Goal: Transaction & Acquisition: Purchase product/service

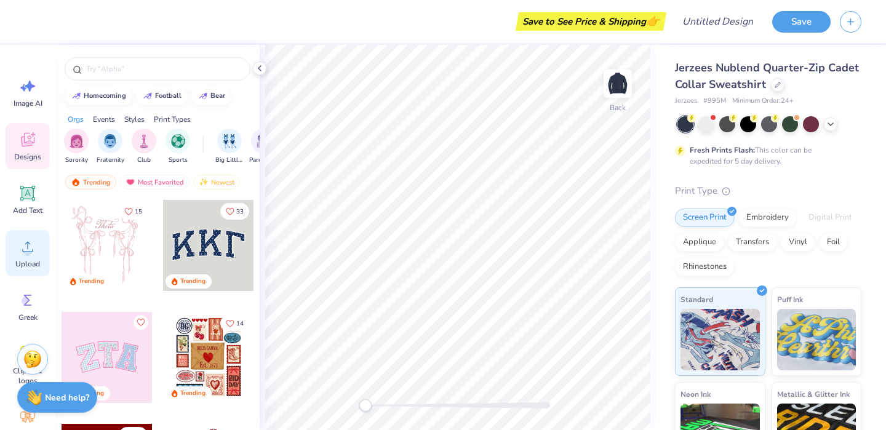
click at [23, 258] on div "Upload" at bounding box center [28, 253] width 44 height 46
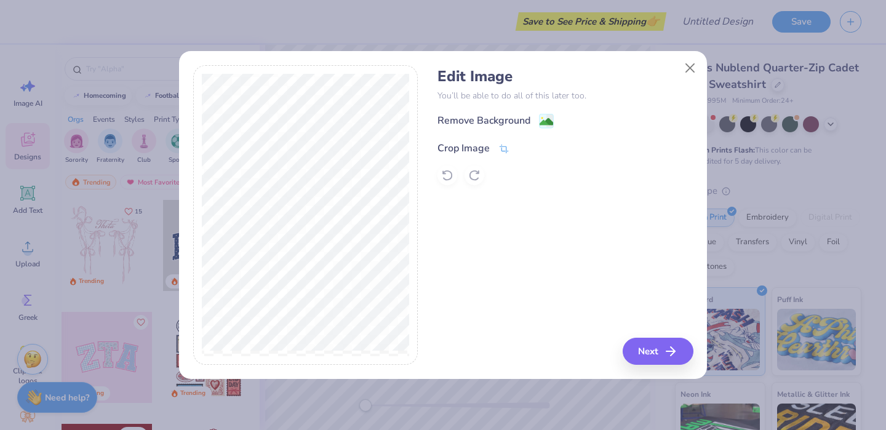
click at [505, 145] on icon at bounding box center [503, 148] width 11 height 11
click at [666, 351] on div "Edit Image You’ll be able to do all of this later too. Remove Background Crop I…" at bounding box center [564, 215] width 255 height 300
click at [617, 308] on div "Edit Image You’ll be able to do all of this later too. Remove Background Crop I…" at bounding box center [564, 215] width 255 height 300
click at [542, 146] on line at bounding box center [543, 147] width 4 height 4
click at [657, 352] on button "Next" at bounding box center [660, 351] width 71 height 27
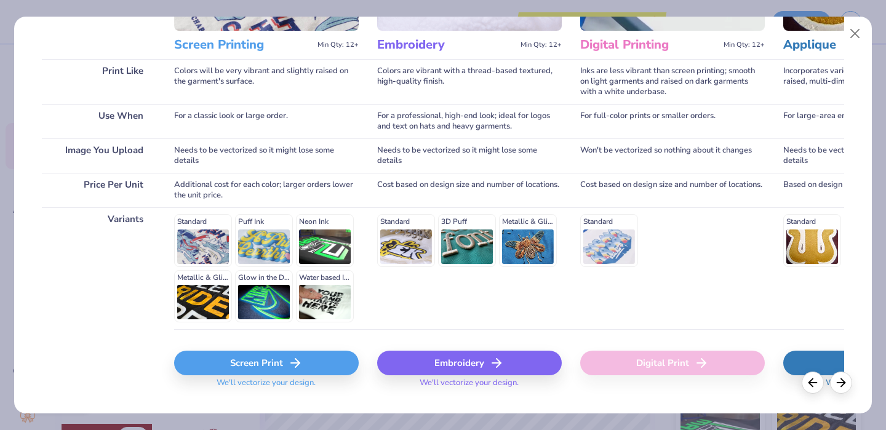
scroll to position [160, 0]
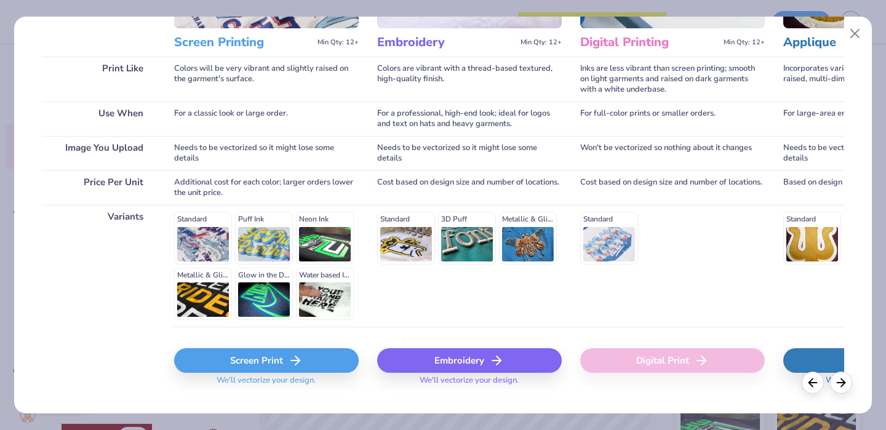
click at [465, 354] on div "Embroidery" at bounding box center [469, 360] width 185 height 25
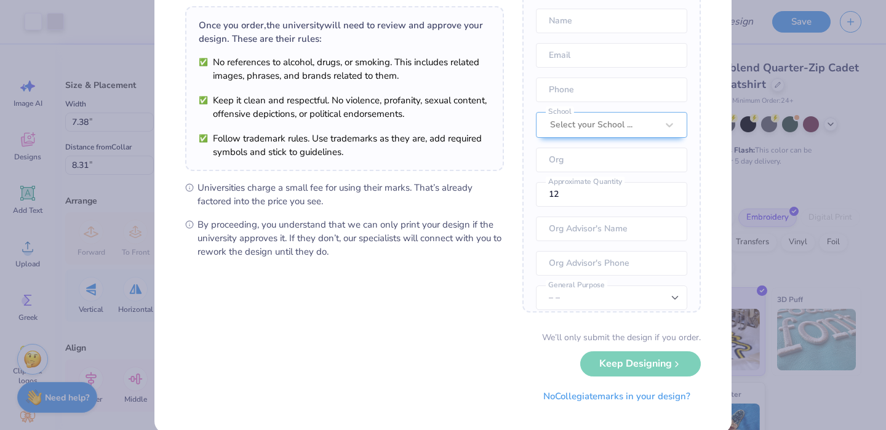
scroll to position [105, 0]
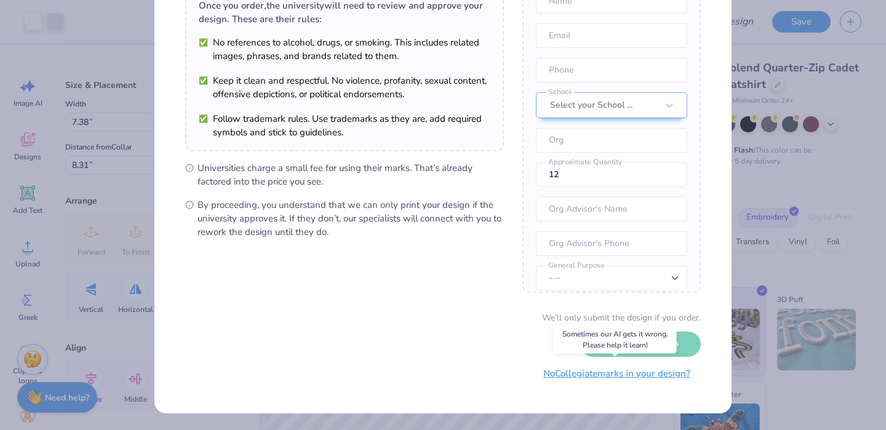
click at [605, 381] on button "No Collegiate marks in your design?" at bounding box center [617, 373] width 168 height 25
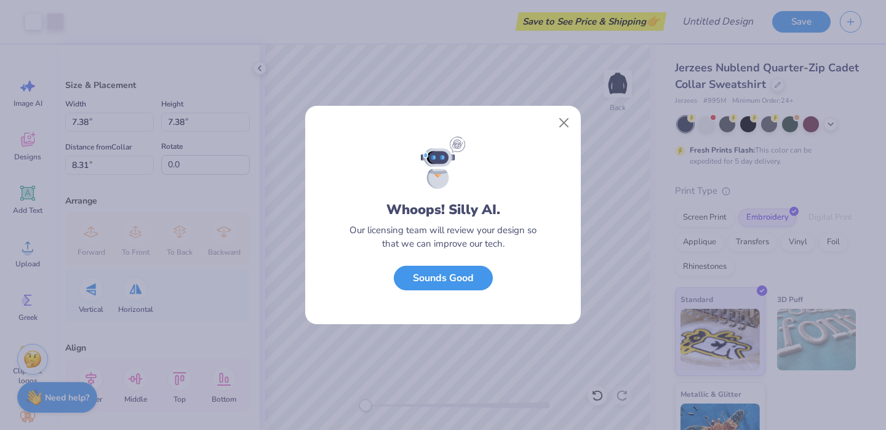
click at [481, 286] on button "Sounds Good" at bounding box center [443, 278] width 99 height 25
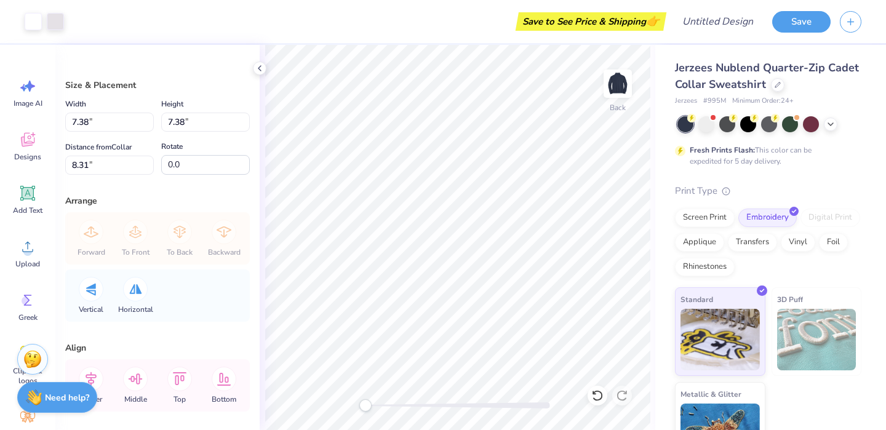
type input "4.23"
type input "4.87"
type input "3.66"
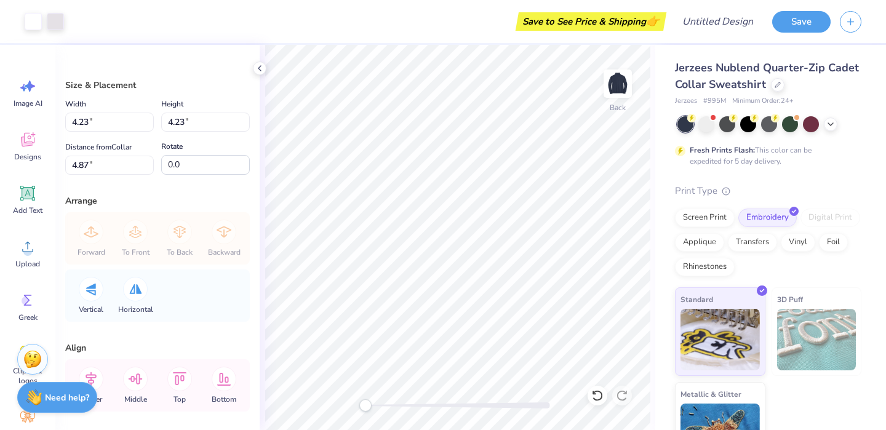
type input "4.04"
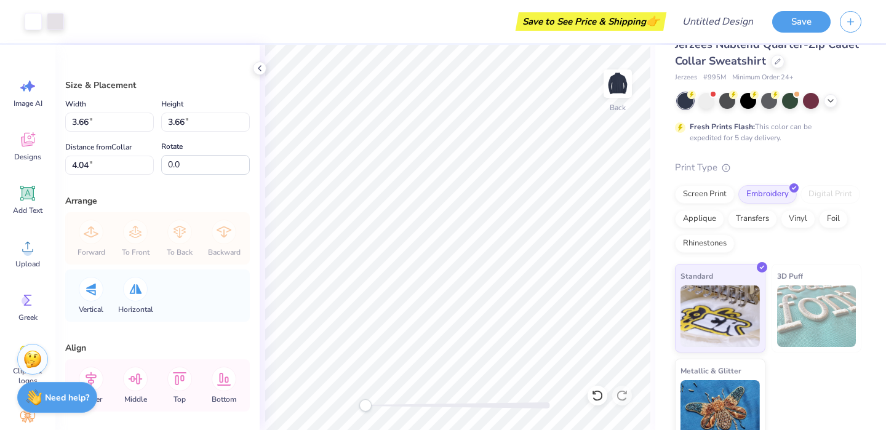
scroll to position [41, 0]
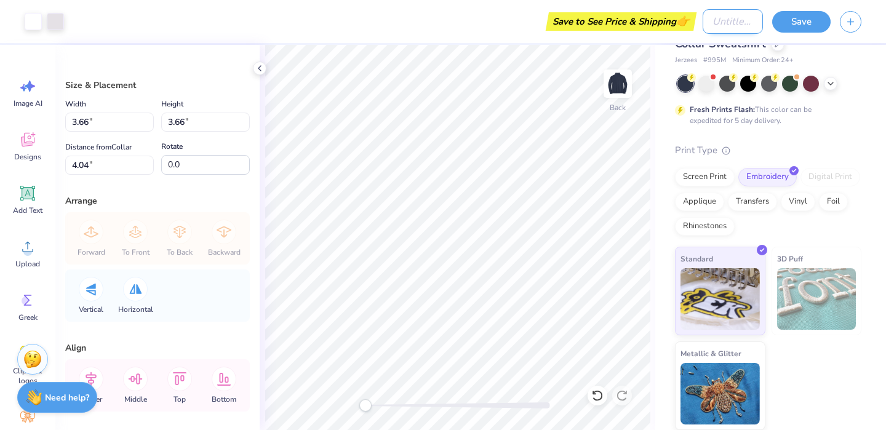
click at [706, 25] on input "Design Title" at bounding box center [733, 21] width 60 height 25
type input "Mock Trial QZip"
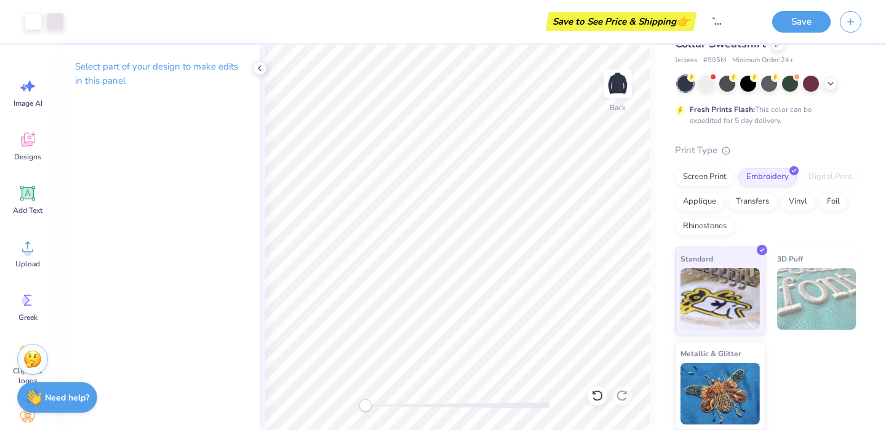
scroll to position [0, 0]
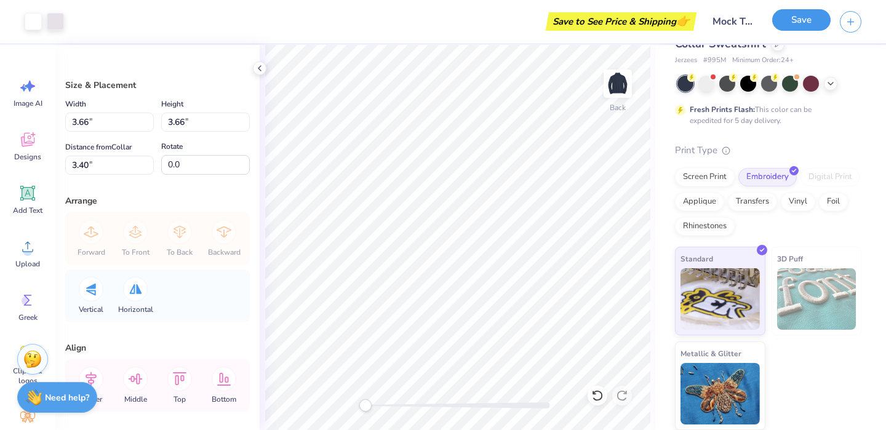
click at [789, 25] on button "Save" at bounding box center [801, 20] width 58 height 22
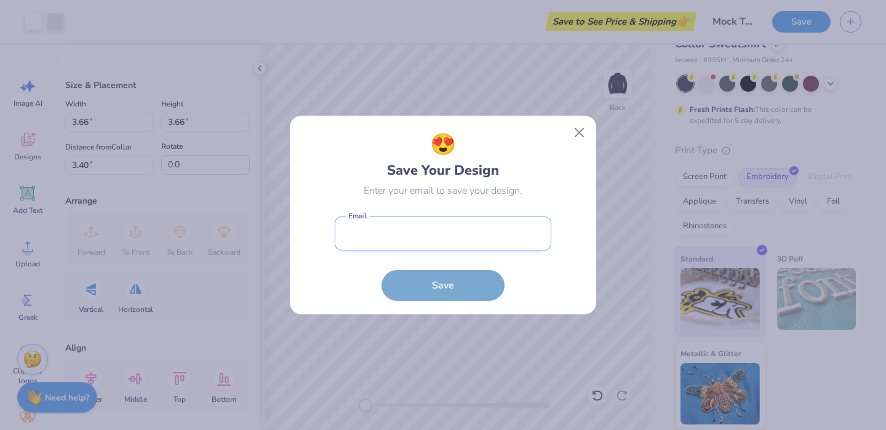
click at [441, 231] on input "email" at bounding box center [443, 234] width 217 height 34
type input "[EMAIL_ADDRESS][DOMAIN_NAME]"
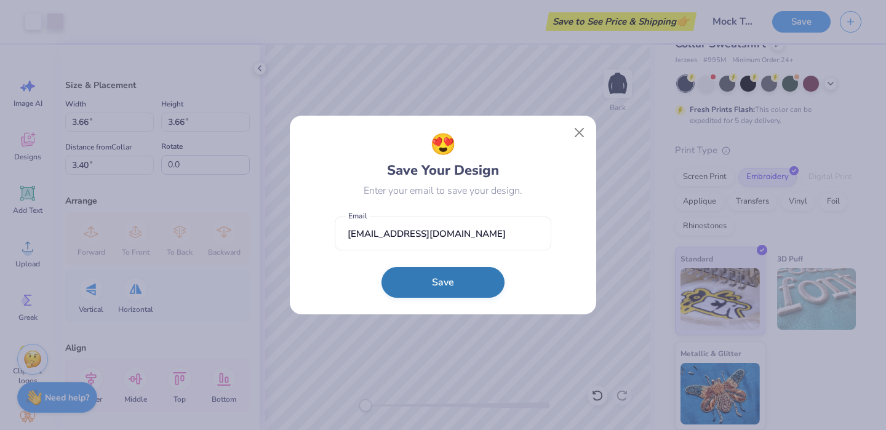
click at [443, 281] on button "Save" at bounding box center [442, 282] width 123 height 31
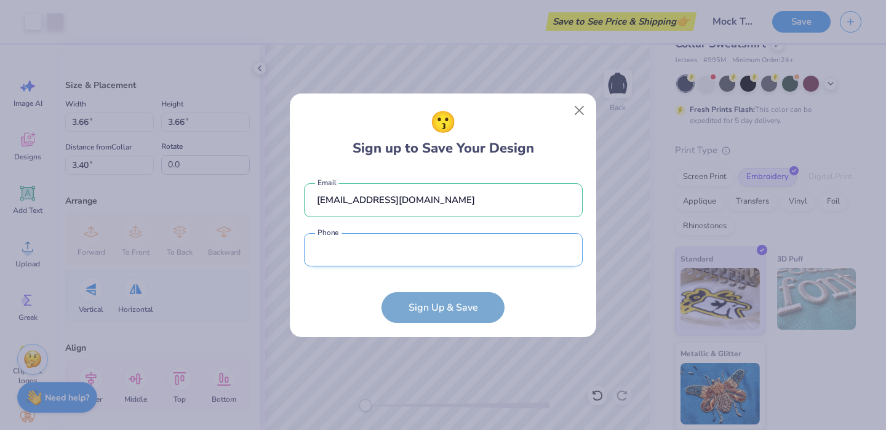
click at [408, 255] on input "tel" at bounding box center [443, 250] width 279 height 34
type input "[PHONE_NUMBER]"
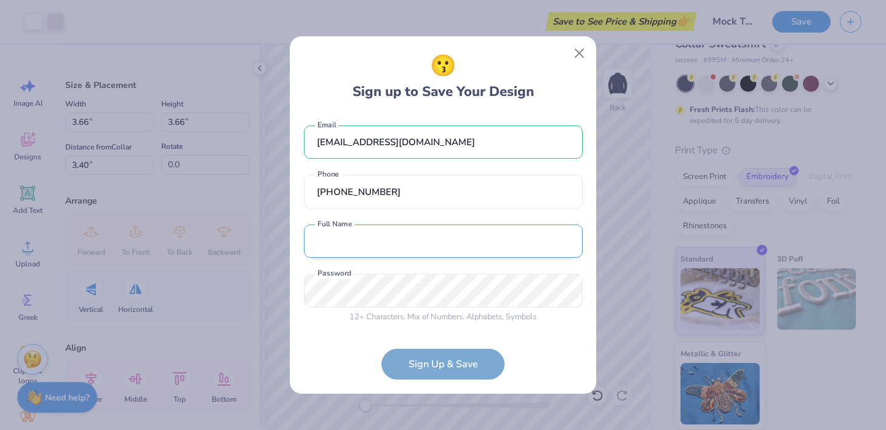
click at [426, 231] on input "text" at bounding box center [443, 242] width 279 height 34
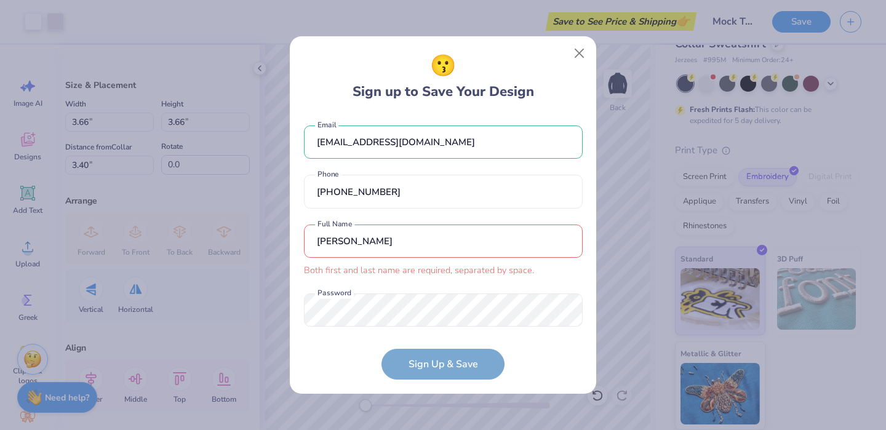
click at [441, 230] on input "[PERSON_NAME]" at bounding box center [443, 242] width 279 height 34
click at [435, 243] on input "[PERSON_NAME]" at bounding box center [443, 242] width 279 height 34
type input "[PERSON_NAME]"
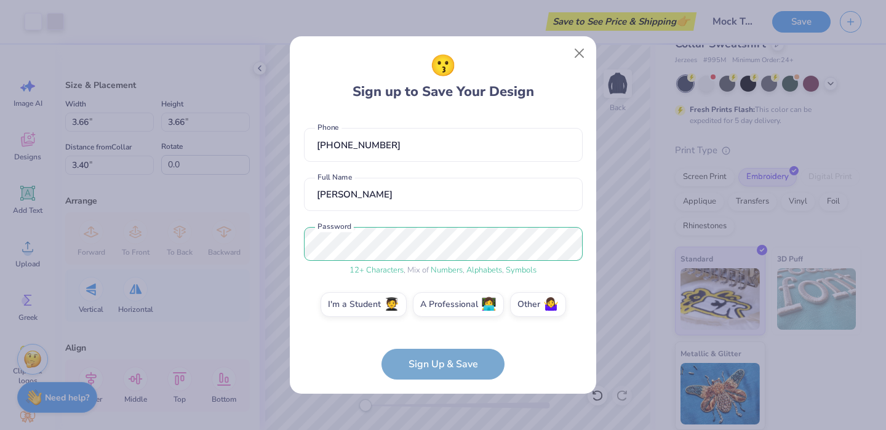
click at [436, 361] on form "[EMAIL_ADDRESS][DOMAIN_NAME] Email [PHONE_NUMBER] Phone [PERSON_NAME] Full Name…" at bounding box center [443, 247] width 279 height 266
click at [426, 373] on form "[EMAIL_ADDRESS][DOMAIN_NAME] Email [PHONE_NUMBER] Phone [PERSON_NAME] Full Name…" at bounding box center [443, 247] width 279 height 266
click at [380, 309] on label "I'm a Student 🧑‍🎓" at bounding box center [364, 302] width 86 height 25
click at [439, 352] on input "I'm a Student 🧑‍🎓" at bounding box center [443, 356] width 8 height 8
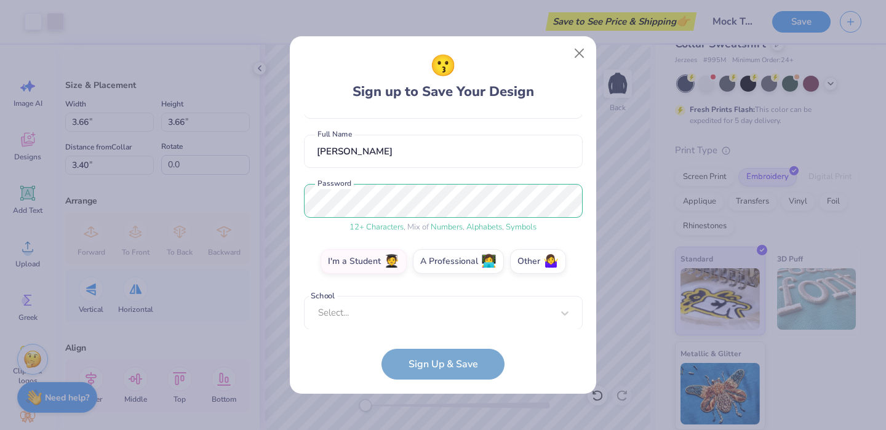
click at [453, 361] on form "[EMAIL_ADDRESS][DOMAIN_NAME] Email [PHONE_NUMBER] Phone [PERSON_NAME] Full Name…" at bounding box center [443, 247] width 279 height 266
click at [502, 314] on div "Select..." at bounding box center [443, 313] width 279 height 34
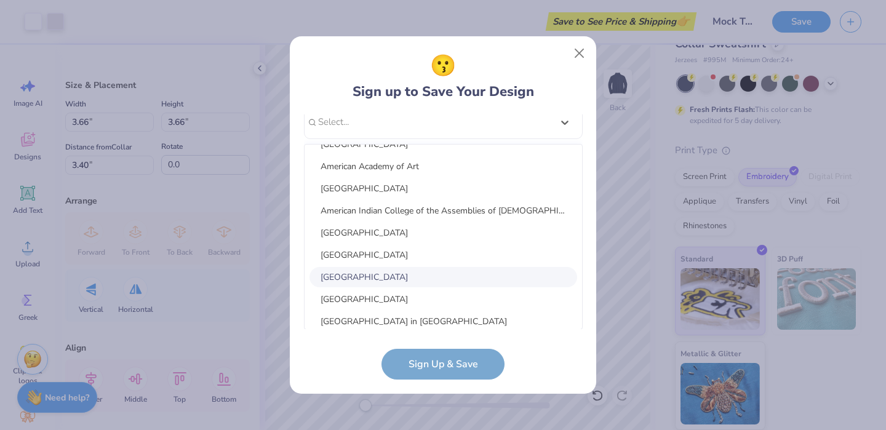
scroll to position [662, 0]
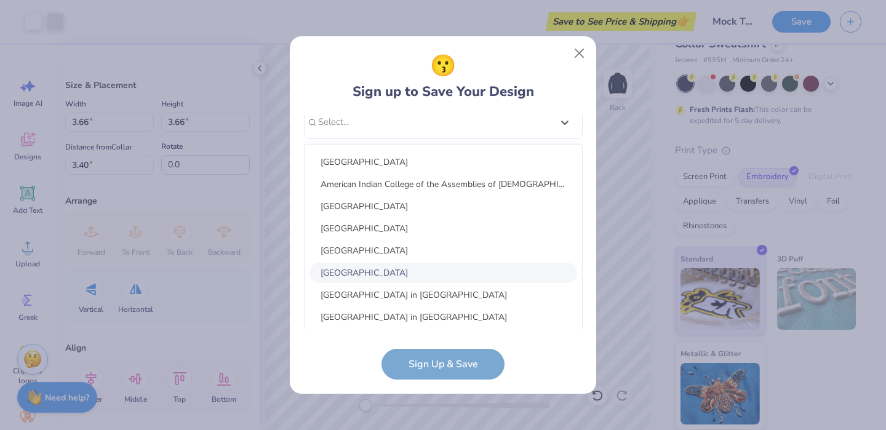
click at [410, 272] on div "[GEOGRAPHIC_DATA]" at bounding box center [443, 273] width 268 height 20
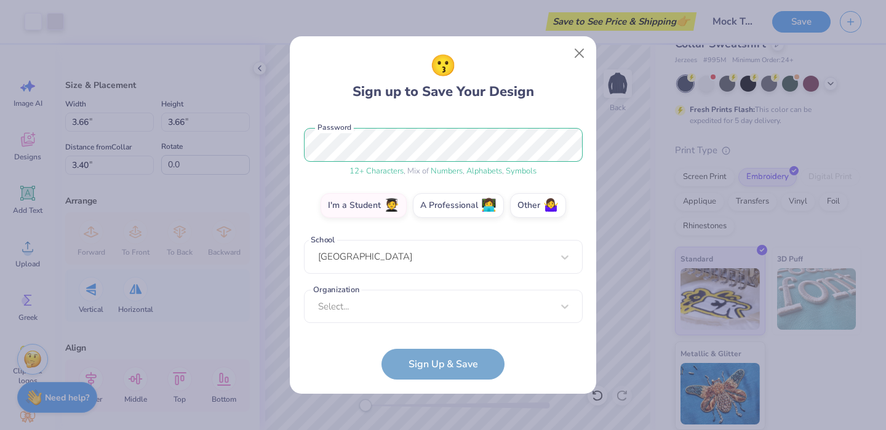
scroll to position [147, 0]
click at [449, 358] on form "[EMAIL_ADDRESS][DOMAIN_NAME] Email [PHONE_NUMBER] Phone [PERSON_NAME] Full Name…" at bounding box center [443, 247] width 279 height 266
click at [476, 292] on div "option focused, 1 of 15. 15 results available. Use Up and Down to choose option…" at bounding box center [443, 402] width 279 height 225
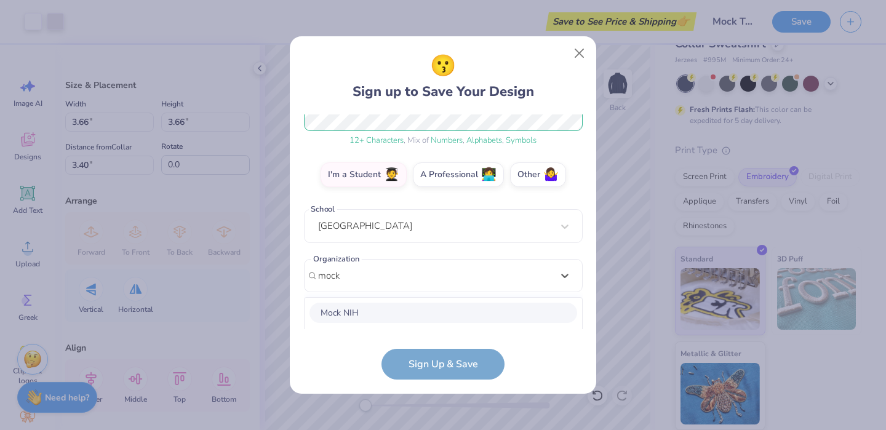
scroll to position [332, 0]
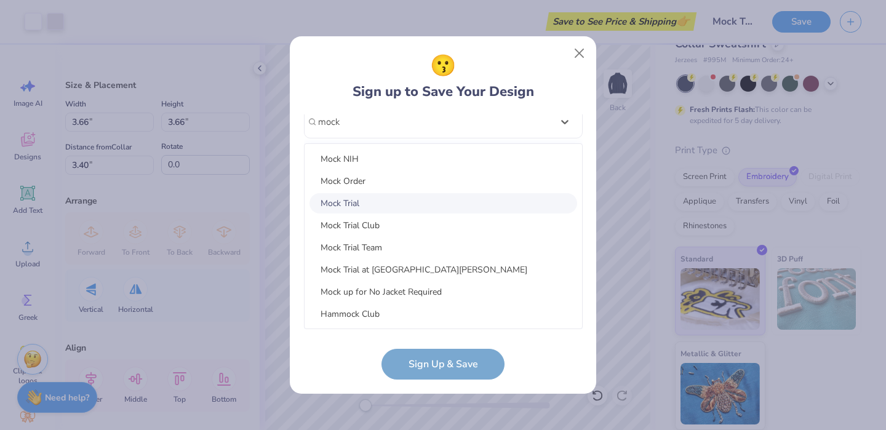
click at [350, 204] on div "Mock Trial" at bounding box center [443, 203] width 268 height 20
type input "mock"
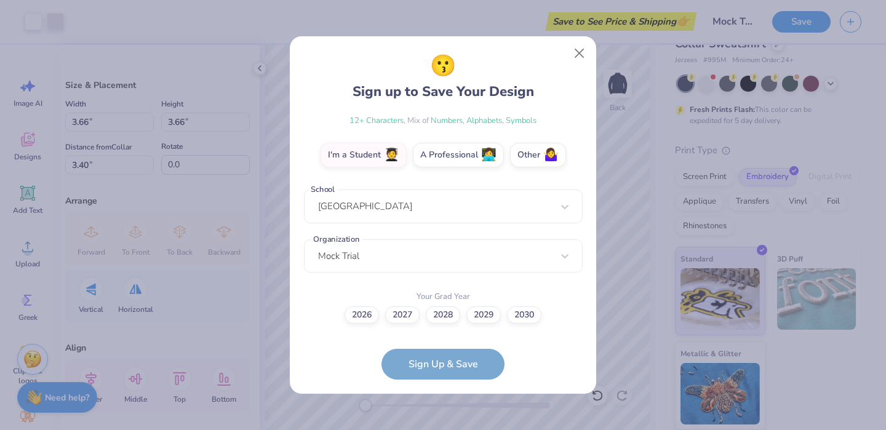
scroll to position [197, 0]
click at [456, 359] on form "[EMAIL_ADDRESS][DOMAIN_NAME] Email [PHONE_NUMBER] Phone [PERSON_NAME] Full Name…" at bounding box center [443, 247] width 279 height 266
click at [407, 317] on label "2027" at bounding box center [402, 313] width 34 height 17
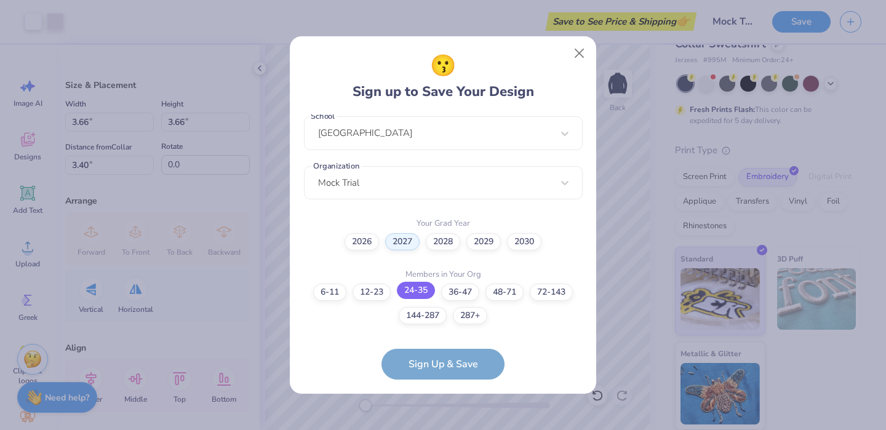
click at [415, 288] on label "24-35" at bounding box center [416, 290] width 38 height 17
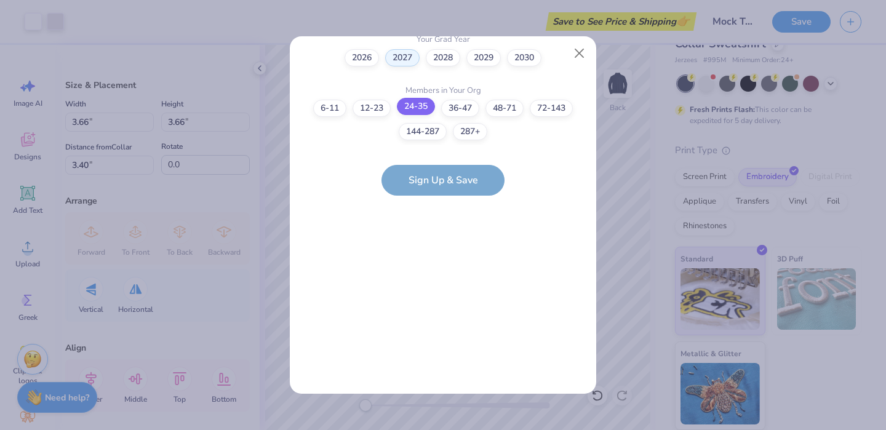
scroll to position [0, 0]
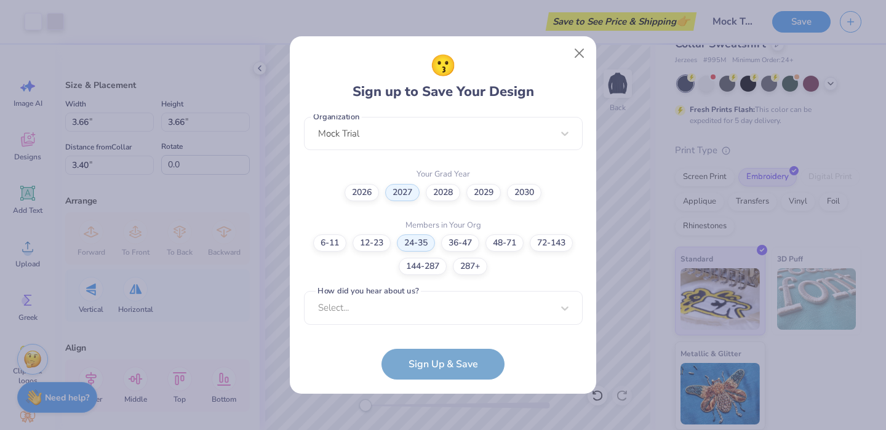
click at [439, 369] on form "[PERSON_NAME][EMAIL_ADDRESS][DOMAIN_NAME] Email [PHONE_NUMBER] Phone [PERSON_NA…" at bounding box center [443, 247] width 279 height 266
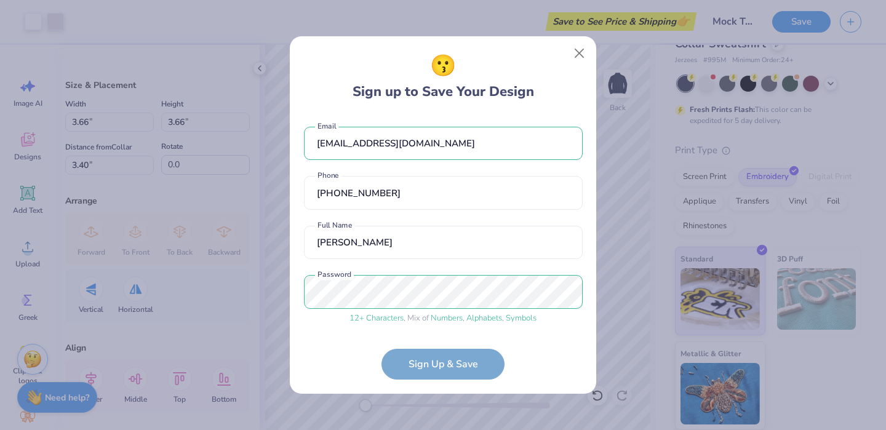
scroll to position [320, 0]
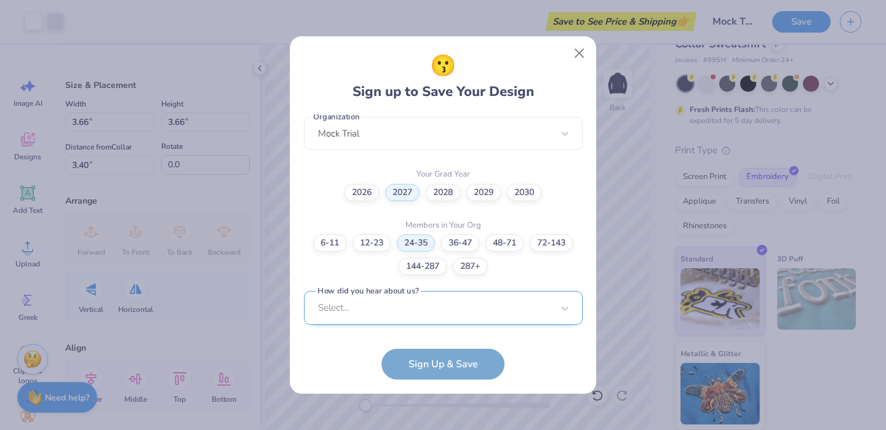
click at [466, 298] on div "Select..." at bounding box center [443, 308] width 279 height 34
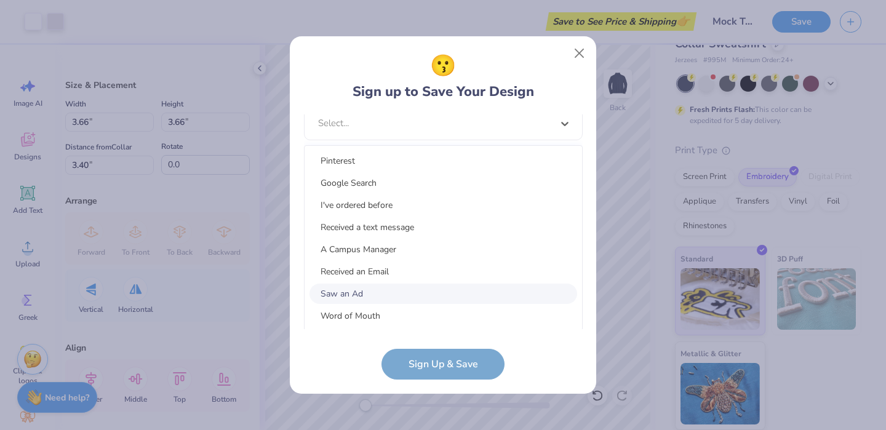
scroll to position [156, 0]
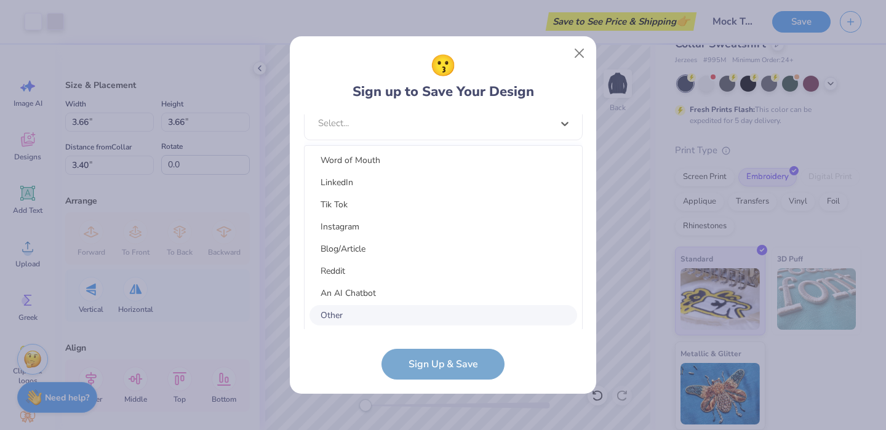
click at [399, 313] on div "Other" at bounding box center [443, 315] width 268 height 20
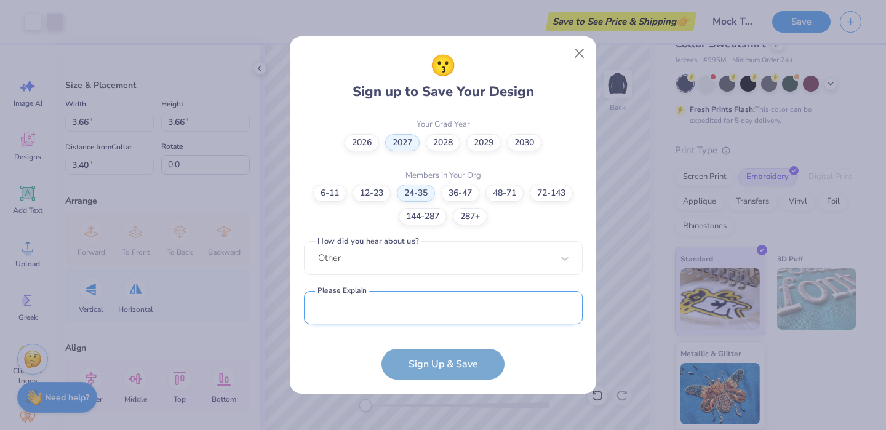
click at [529, 313] on input "text" at bounding box center [443, 308] width 279 height 34
type input "D"
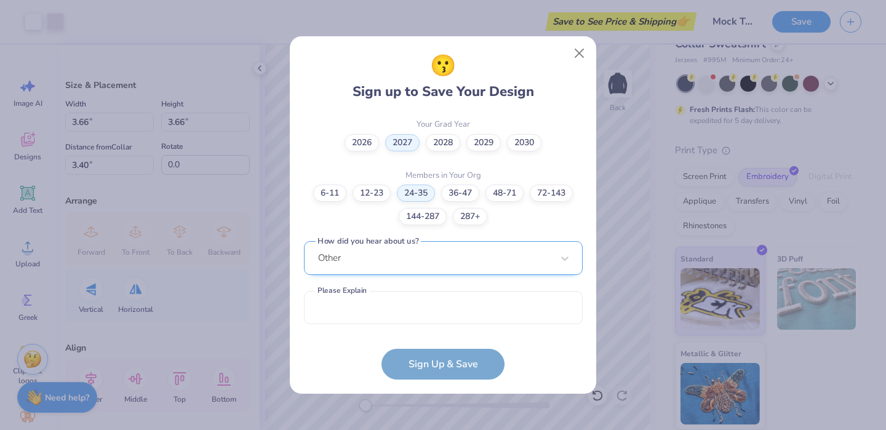
click at [490, 257] on div "[PERSON_NAME][EMAIL_ADDRESS][DOMAIN_NAME] Email [PHONE_NUMBER] Phone [PERSON_NA…" at bounding box center [443, 221] width 279 height 215
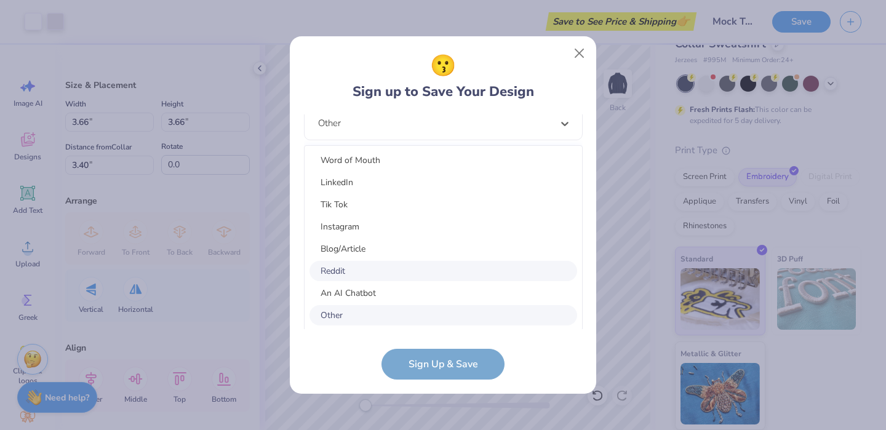
scroll to position [140, 0]
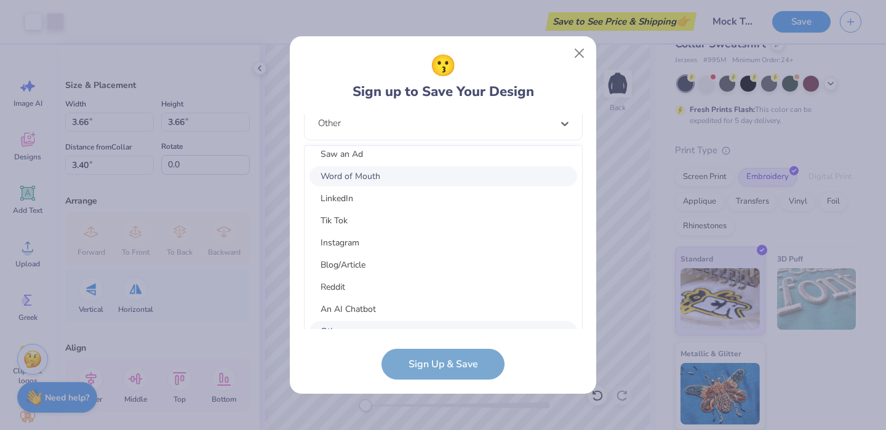
click at [387, 178] on div "Word of Mouth" at bounding box center [443, 176] width 268 height 20
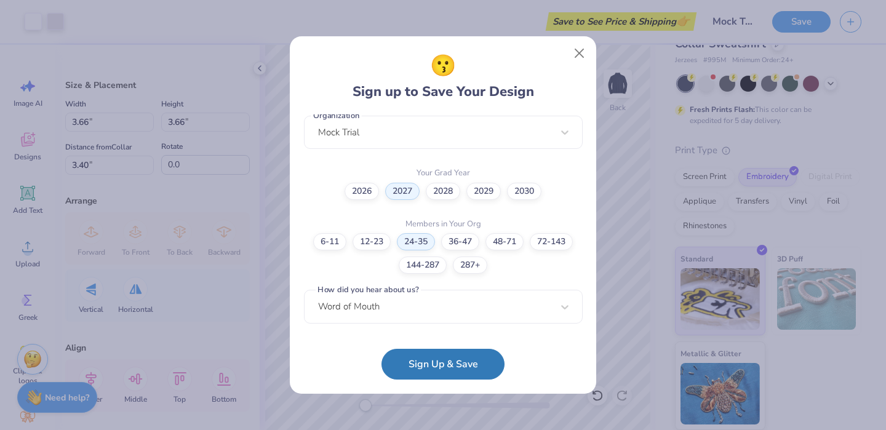
scroll to position [320, 0]
click at [447, 359] on button "Sign Up & Save" at bounding box center [442, 361] width 123 height 31
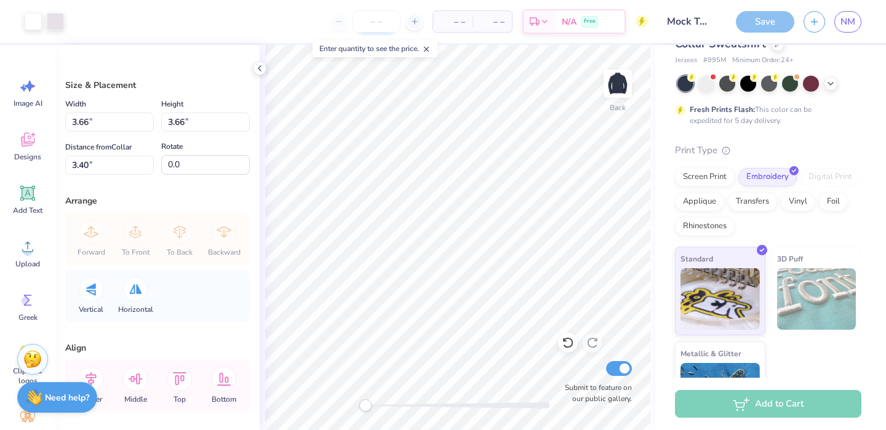
click at [388, 19] on div "– – Per Item – – Total Est. Delivery N/A Free" at bounding box center [360, 21] width 575 height 43
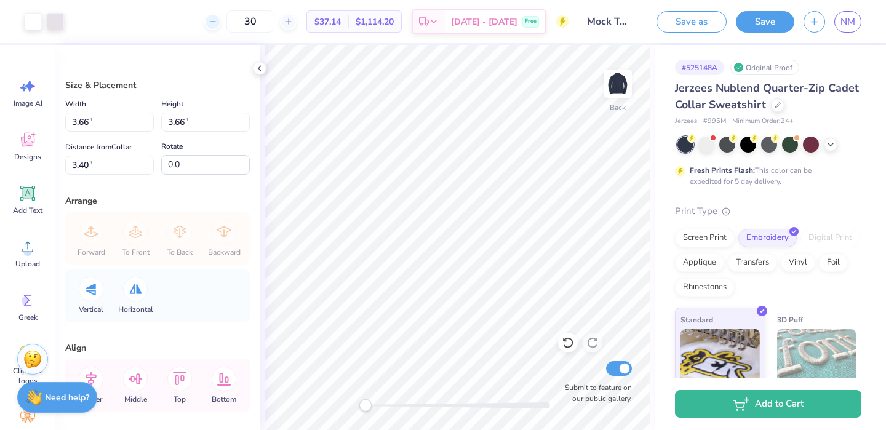
click at [221, 25] on div at bounding box center [212, 22] width 17 height 17
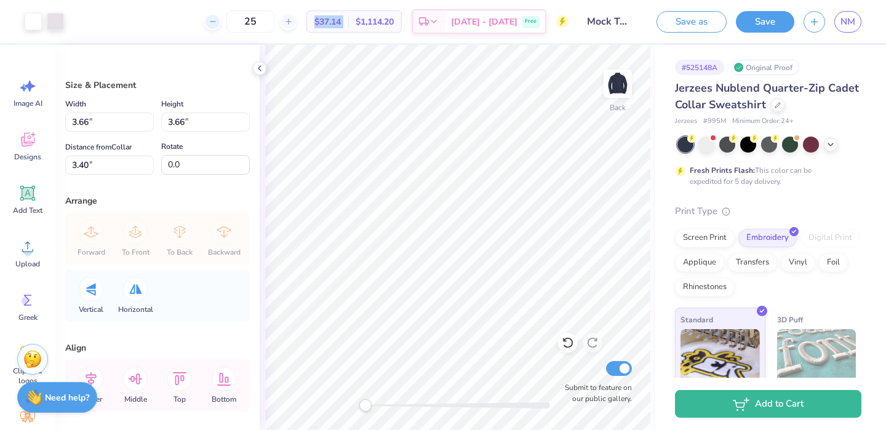
click at [221, 25] on div at bounding box center [212, 22] width 17 height 17
type input "22"
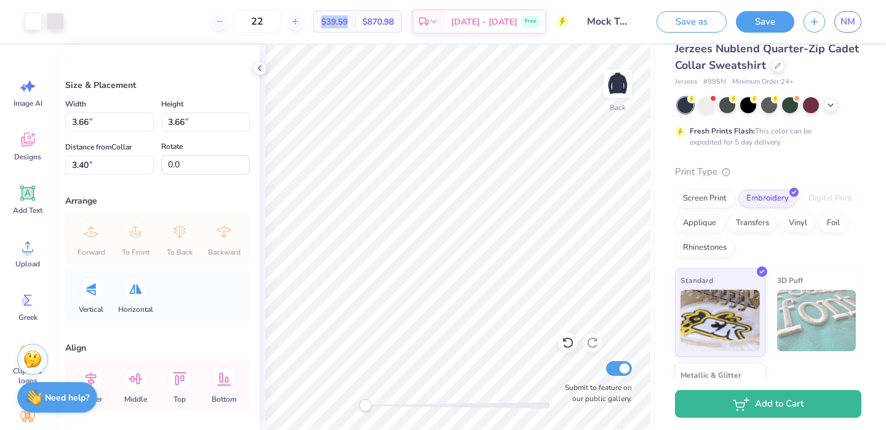
scroll to position [41, 0]
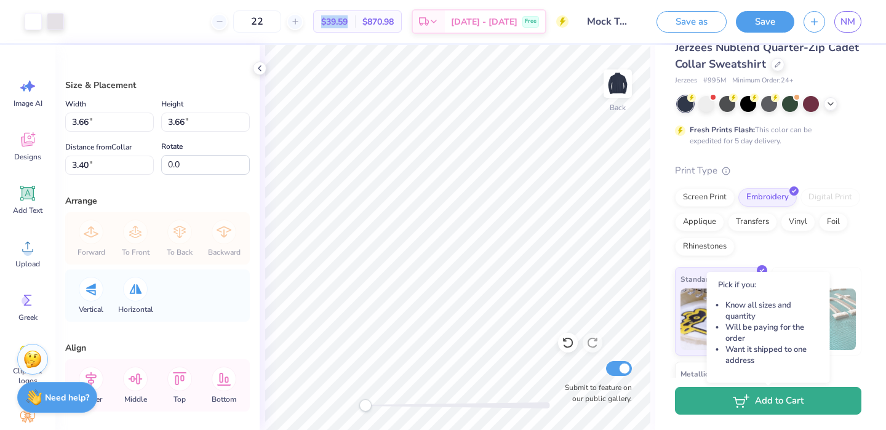
click at [714, 393] on button "Add to Cart" at bounding box center [768, 401] width 186 height 28
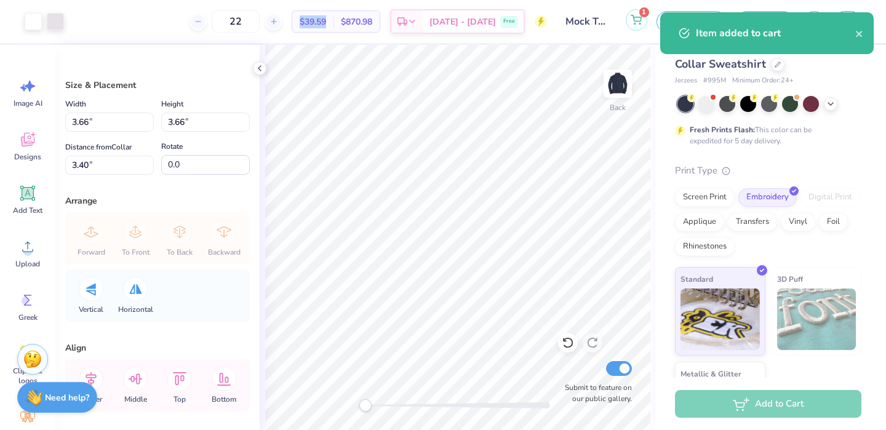
click at [637, 20] on icon at bounding box center [636, 20] width 11 height 10
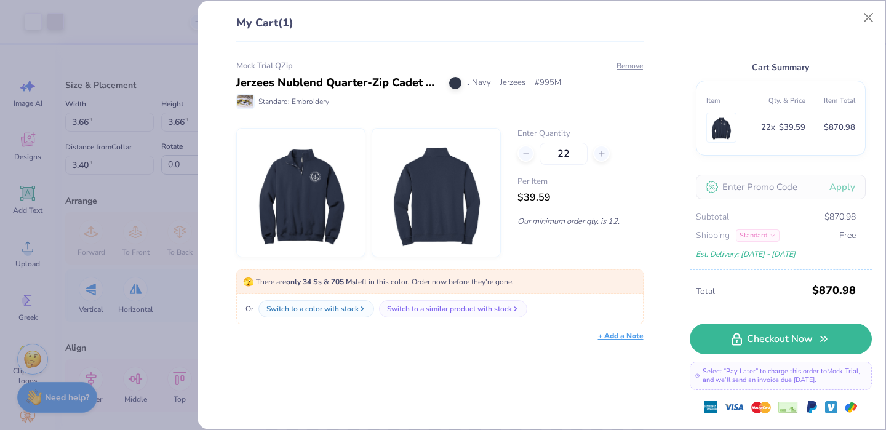
scroll to position [24, 0]
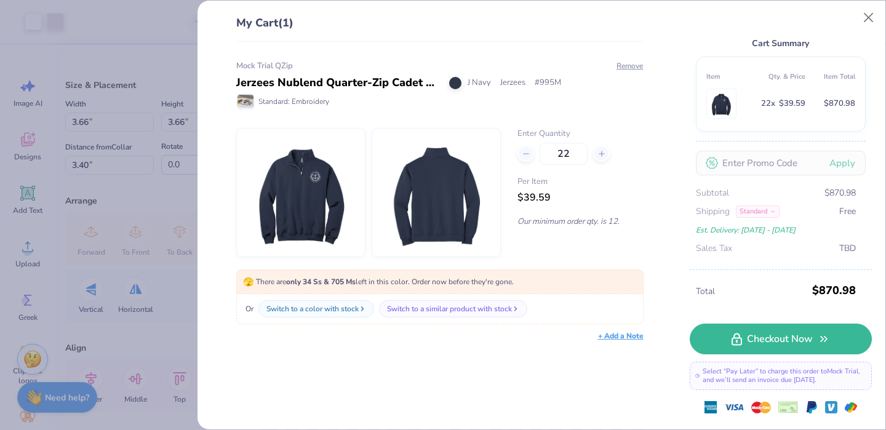
click at [802, 100] on span "$39.59" at bounding box center [792, 104] width 26 height 14
click at [343, 284] on strong "only 34 Ss & 705 Ms" at bounding box center [321, 282] width 70 height 10
click at [530, 150] on icon at bounding box center [526, 154] width 9 height 9
click at [529, 150] on icon at bounding box center [526, 154] width 9 height 9
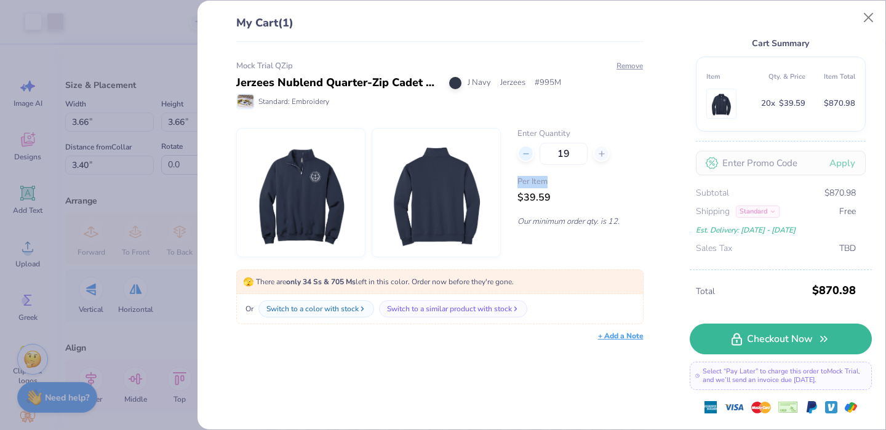
click at [529, 150] on icon at bounding box center [526, 154] width 9 height 9
type input "17"
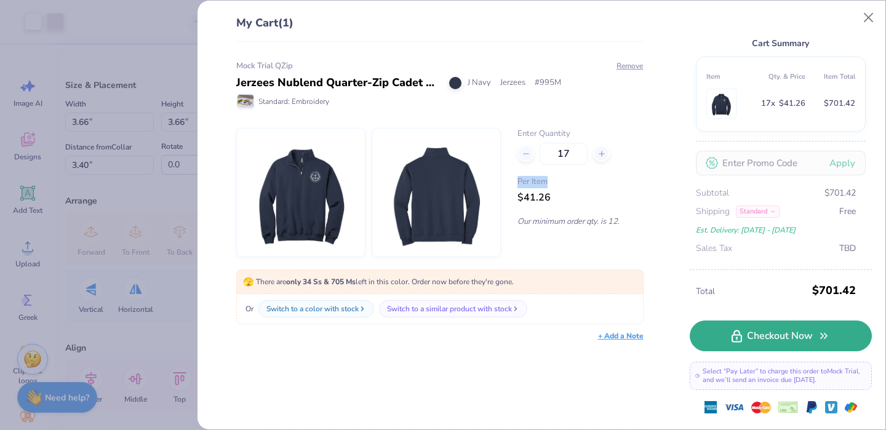
click at [716, 330] on link "Checkout Now" at bounding box center [781, 336] width 182 height 31
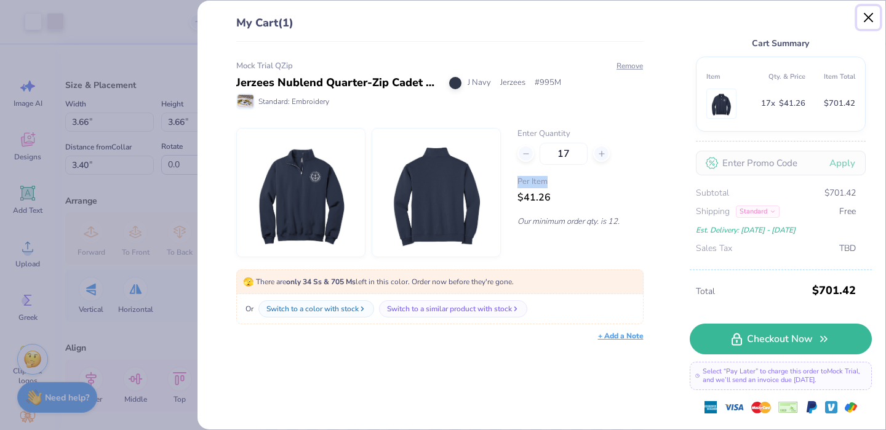
click at [868, 16] on button "Close" at bounding box center [868, 17] width 23 height 23
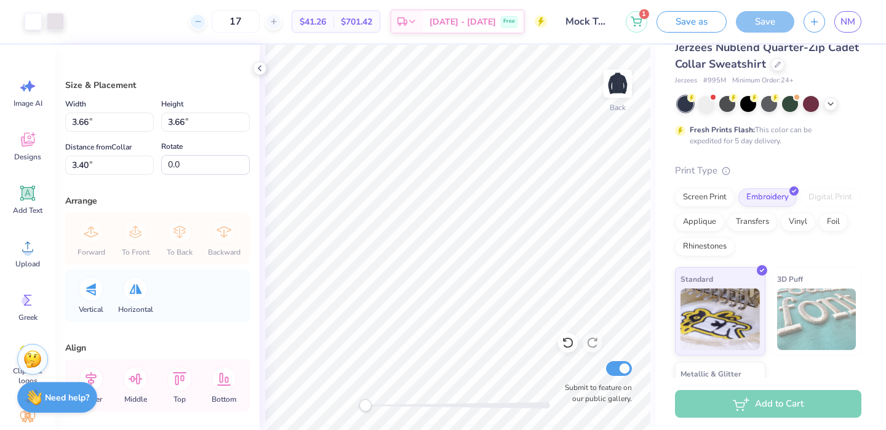
click at [202, 22] on icon at bounding box center [198, 21] width 9 height 9
type input "14"
click at [637, 24] on icon at bounding box center [636, 20] width 11 height 10
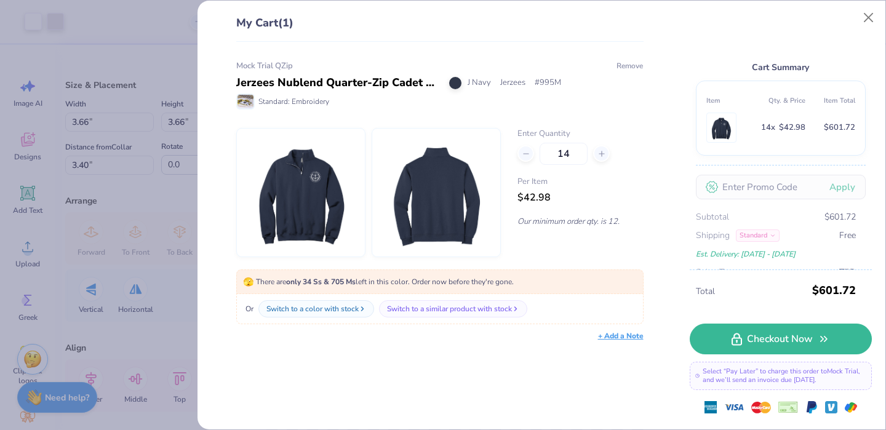
click at [625, 68] on button "Remove" at bounding box center [630, 65] width 28 height 11
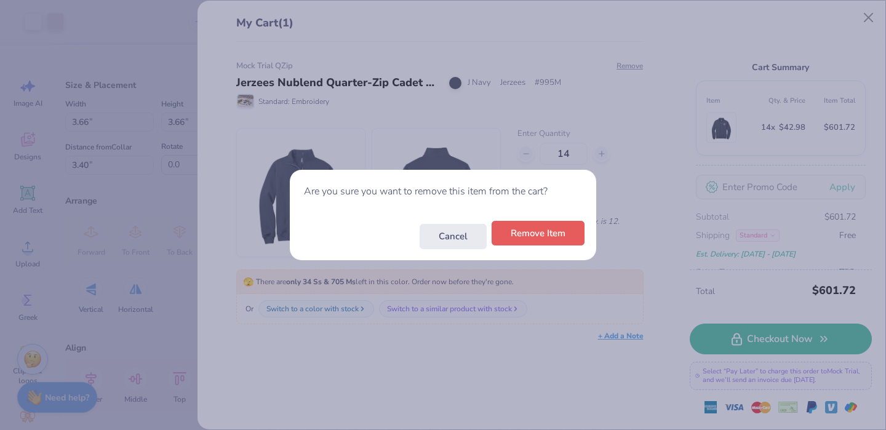
click at [534, 230] on button "Remove Item" at bounding box center [538, 233] width 93 height 25
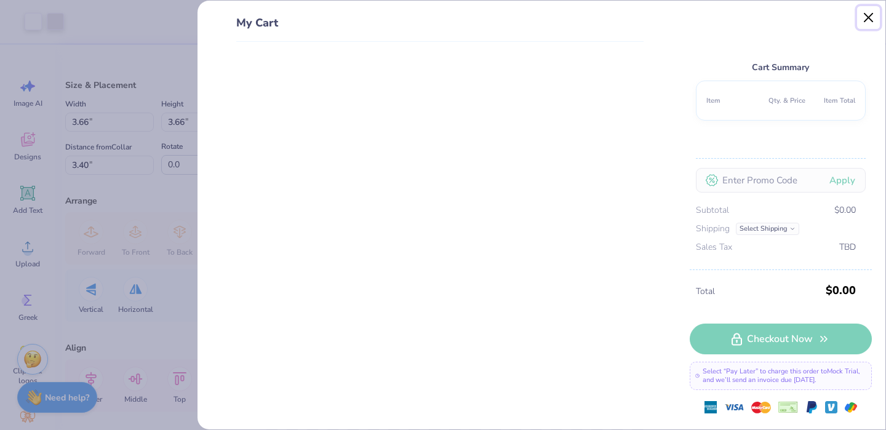
click at [865, 16] on button "Close" at bounding box center [868, 17] width 23 height 23
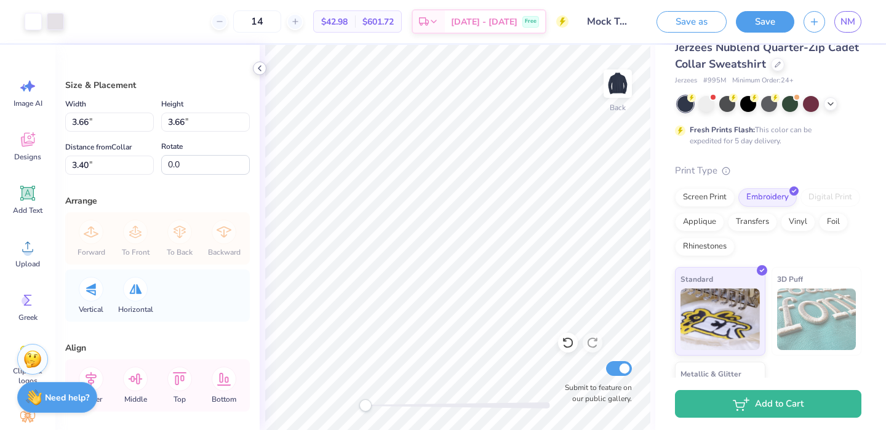
click at [264, 65] on icon at bounding box center [260, 68] width 10 height 10
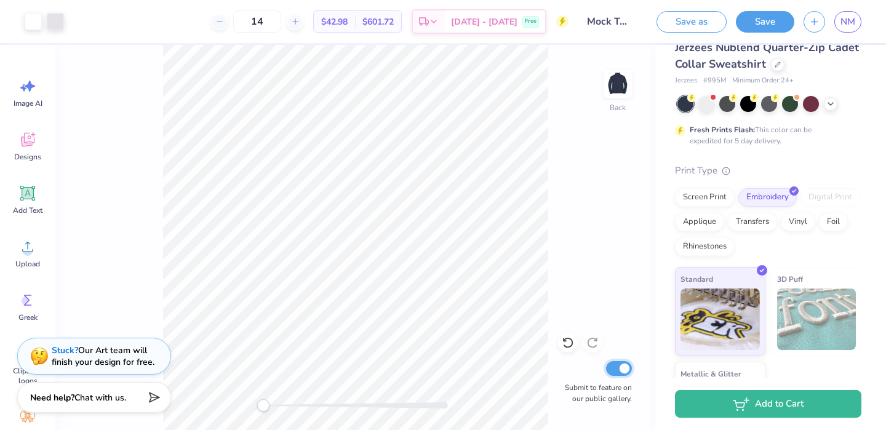
click at [621, 372] on input "Submit to feature on our public gallery." at bounding box center [619, 368] width 26 height 15
checkbox input "false"
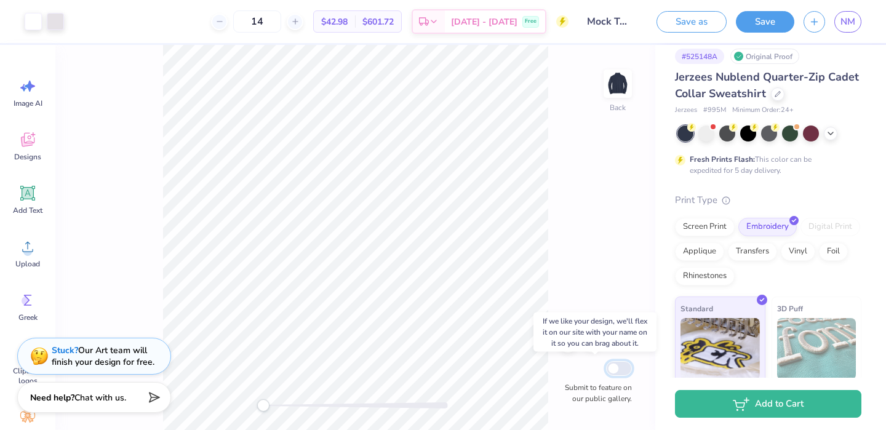
scroll to position [9, 0]
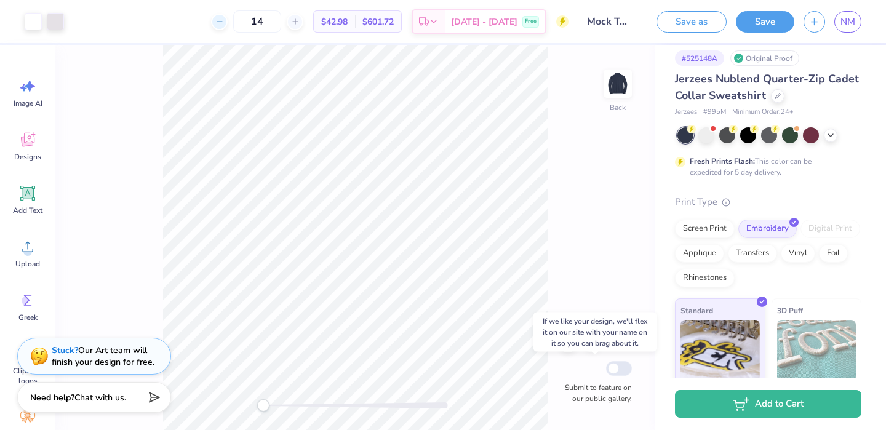
click at [224, 22] on icon at bounding box center [219, 21] width 9 height 9
click at [224, 23] on icon at bounding box center [219, 21] width 9 height 9
type input "12"
click at [241, 23] on div "12" at bounding box center [257, 21] width 92 height 22
